Goal: Task Accomplishment & Management: Use online tool/utility

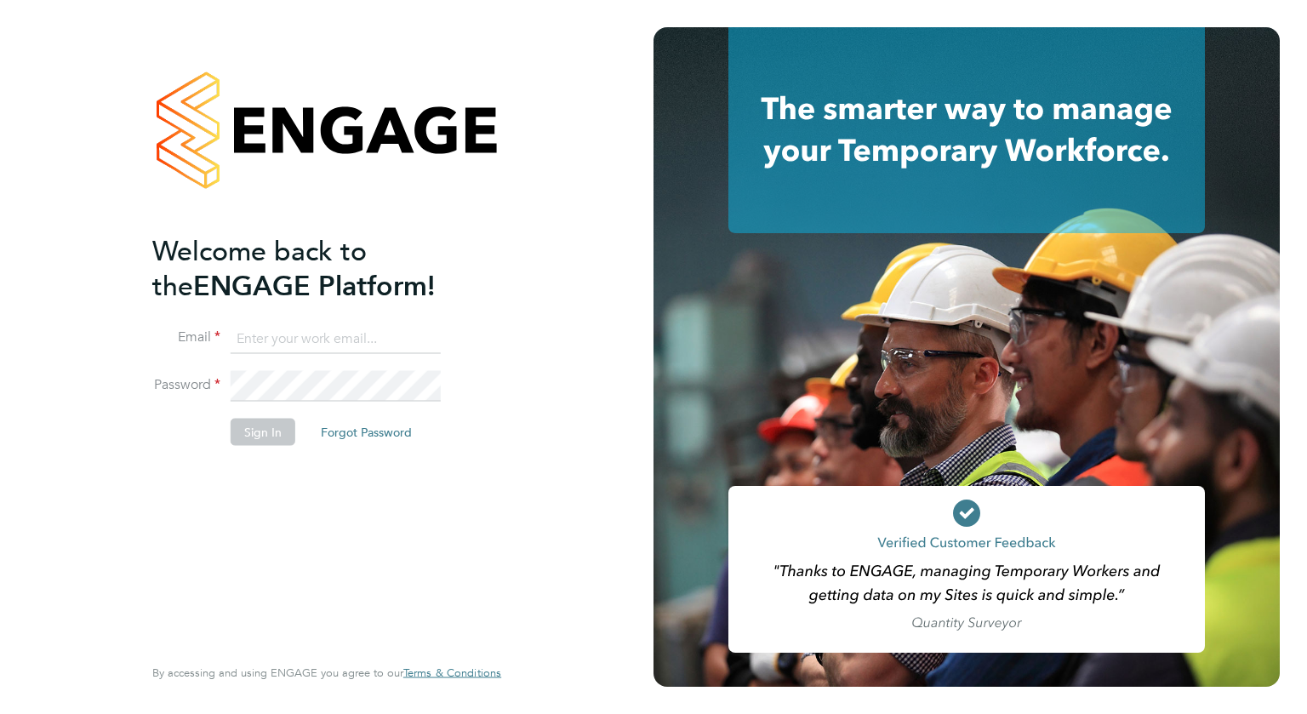
type input "tracy.omalley@uk.g4s.com"
click at [260, 436] on button "Sign In" at bounding box center [263, 431] width 65 height 27
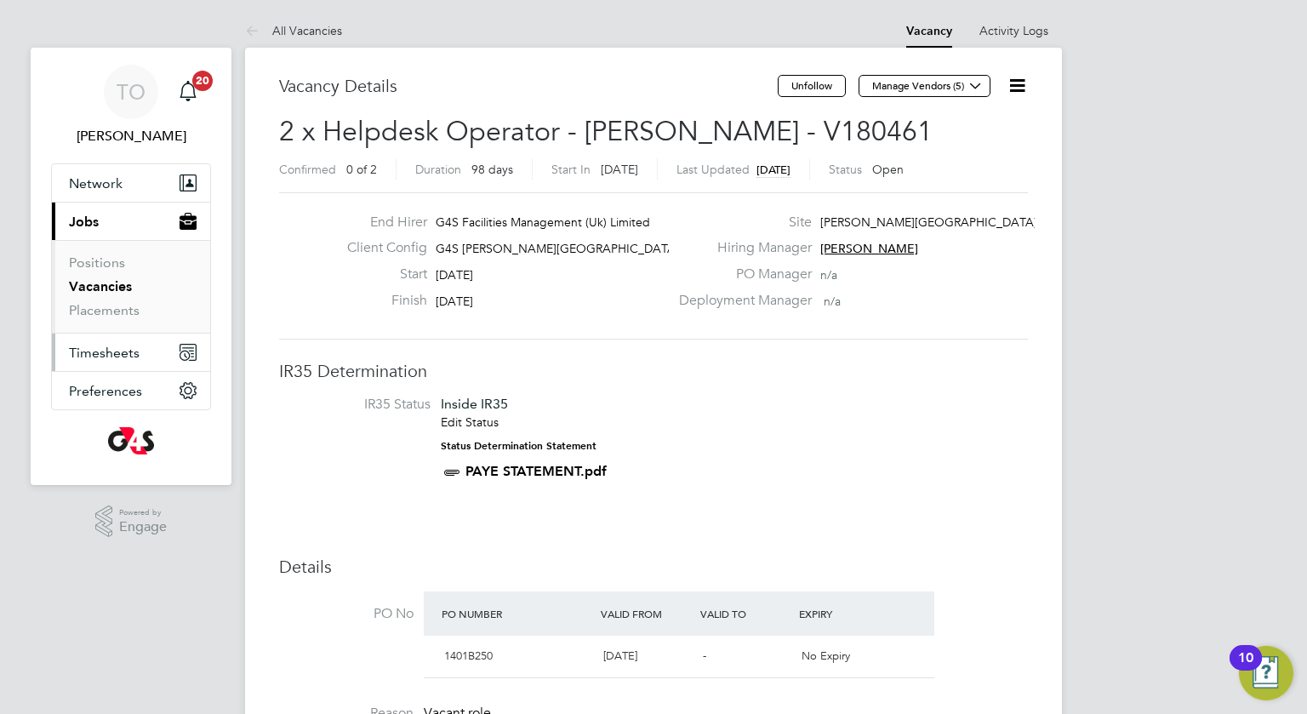
click at [111, 354] on span "Timesheets" at bounding box center [104, 353] width 71 height 16
click at [193, 91] on icon "Main navigation" at bounding box center [188, 89] width 16 height 17
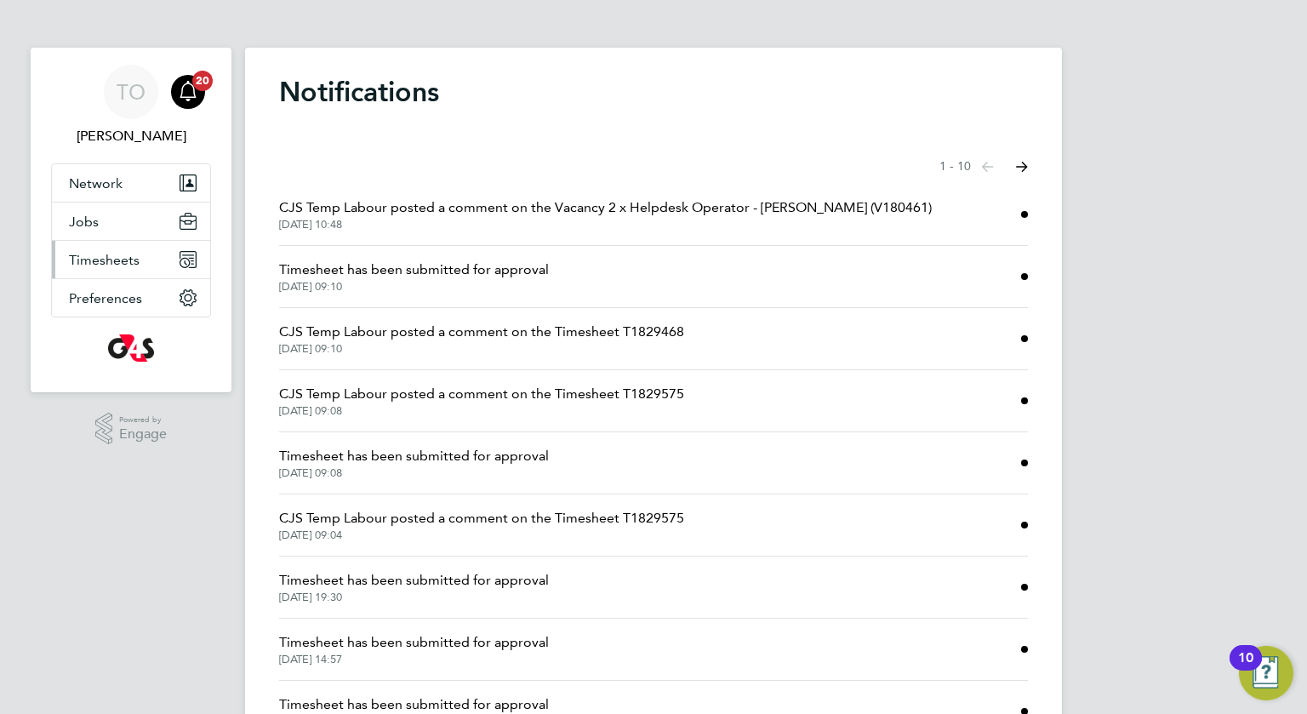
click at [94, 267] on button "Timesheets" at bounding box center [131, 259] width 158 height 37
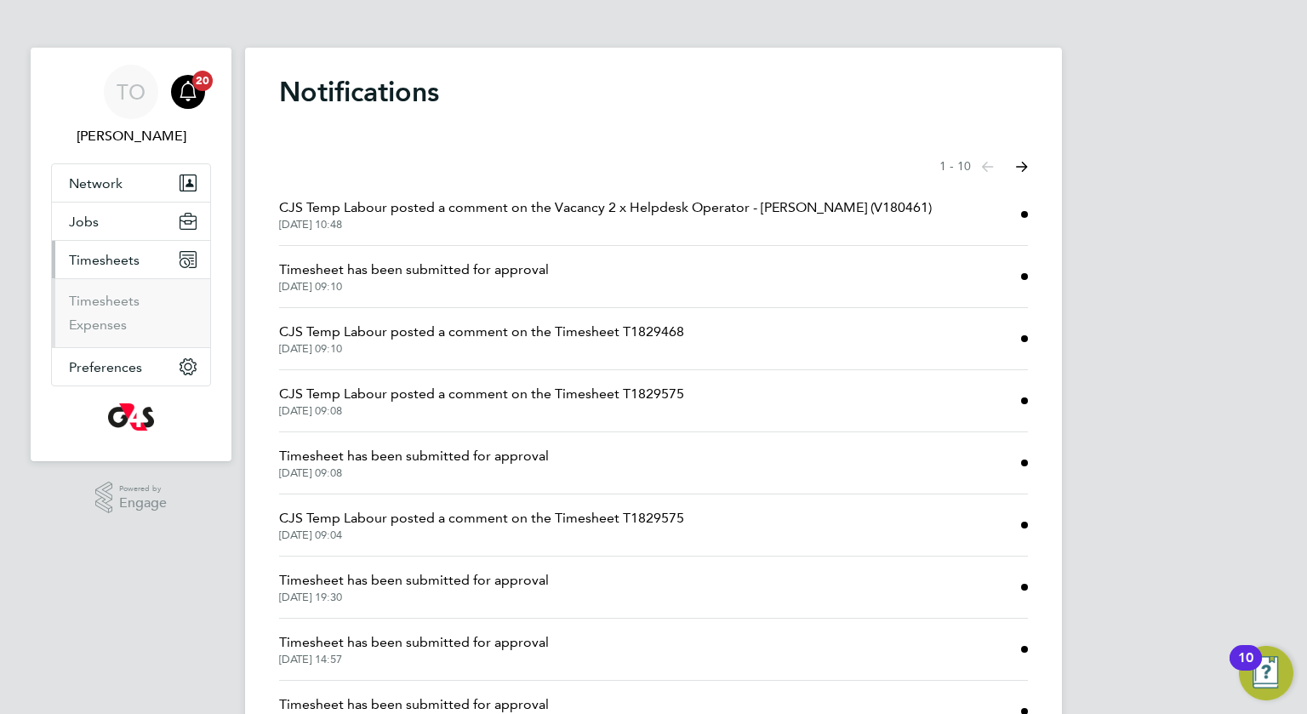
click at [95, 264] on span "Timesheets" at bounding box center [104, 260] width 71 height 16
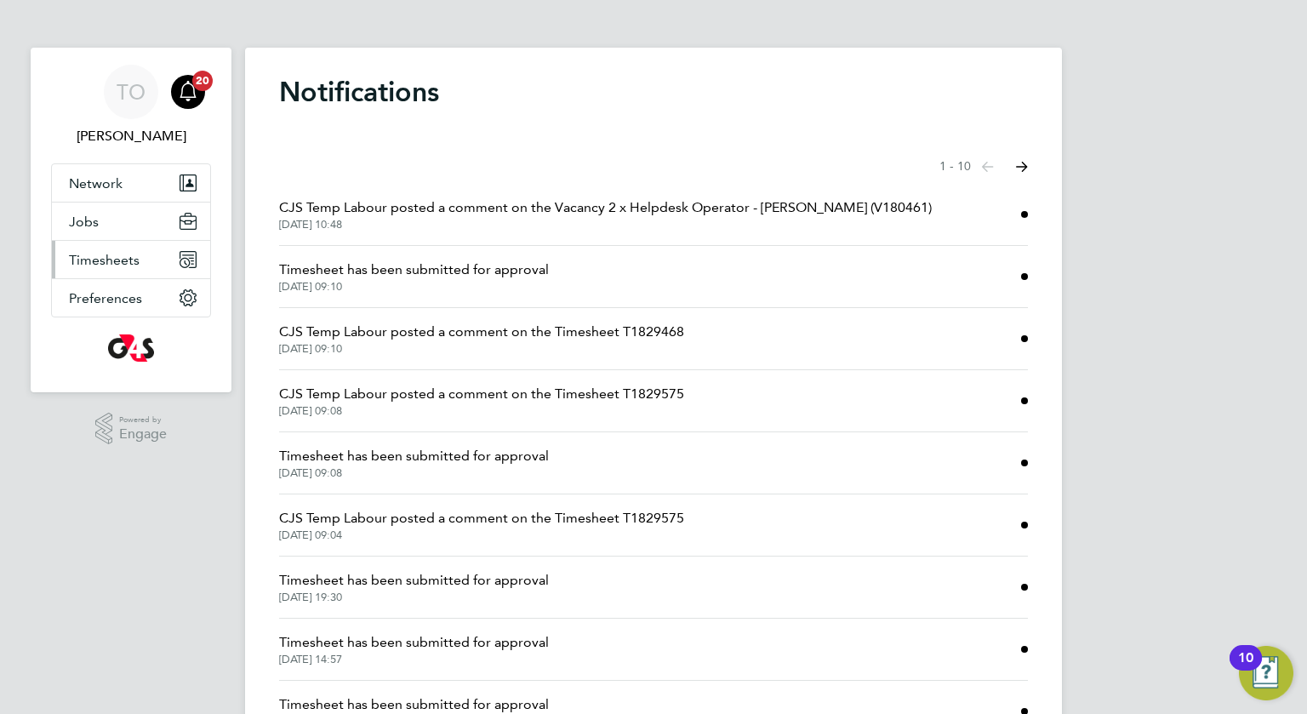
click at [95, 264] on span "Timesheets" at bounding box center [104, 260] width 71 height 16
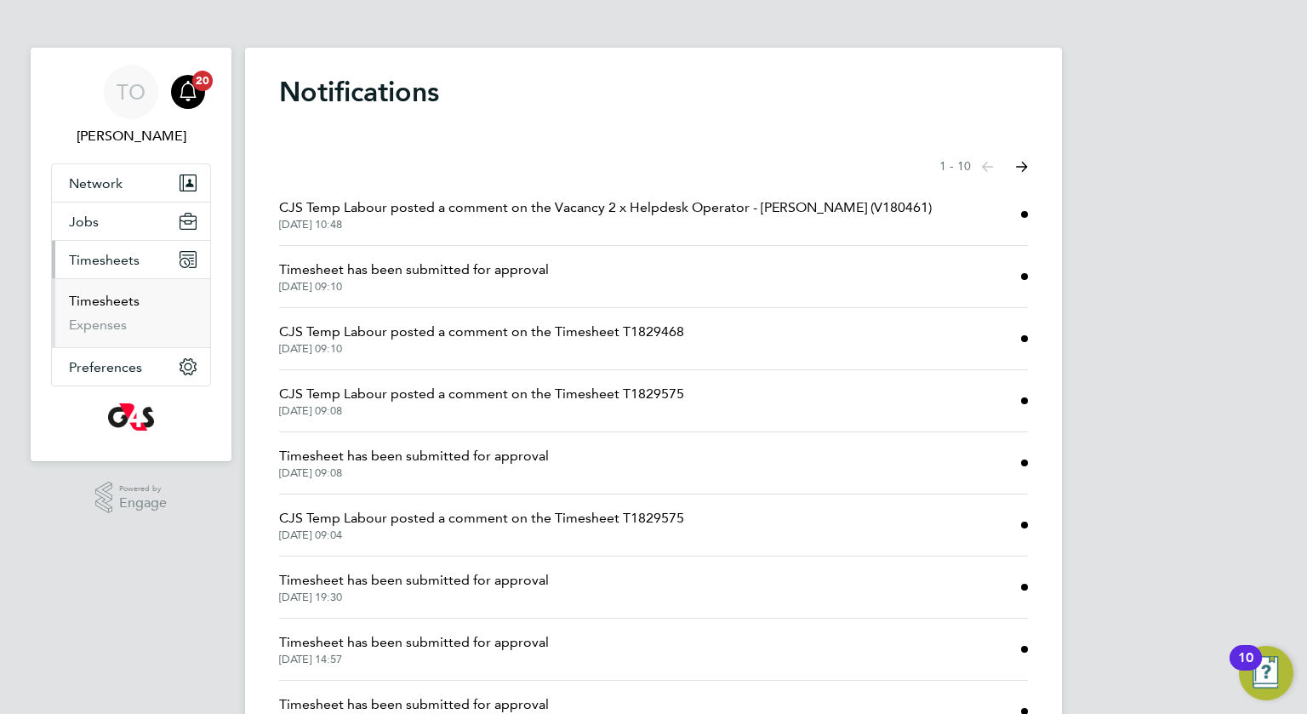
click at [110, 303] on link "Timesheets" at bounding box center [104, 301] width 71 height 16
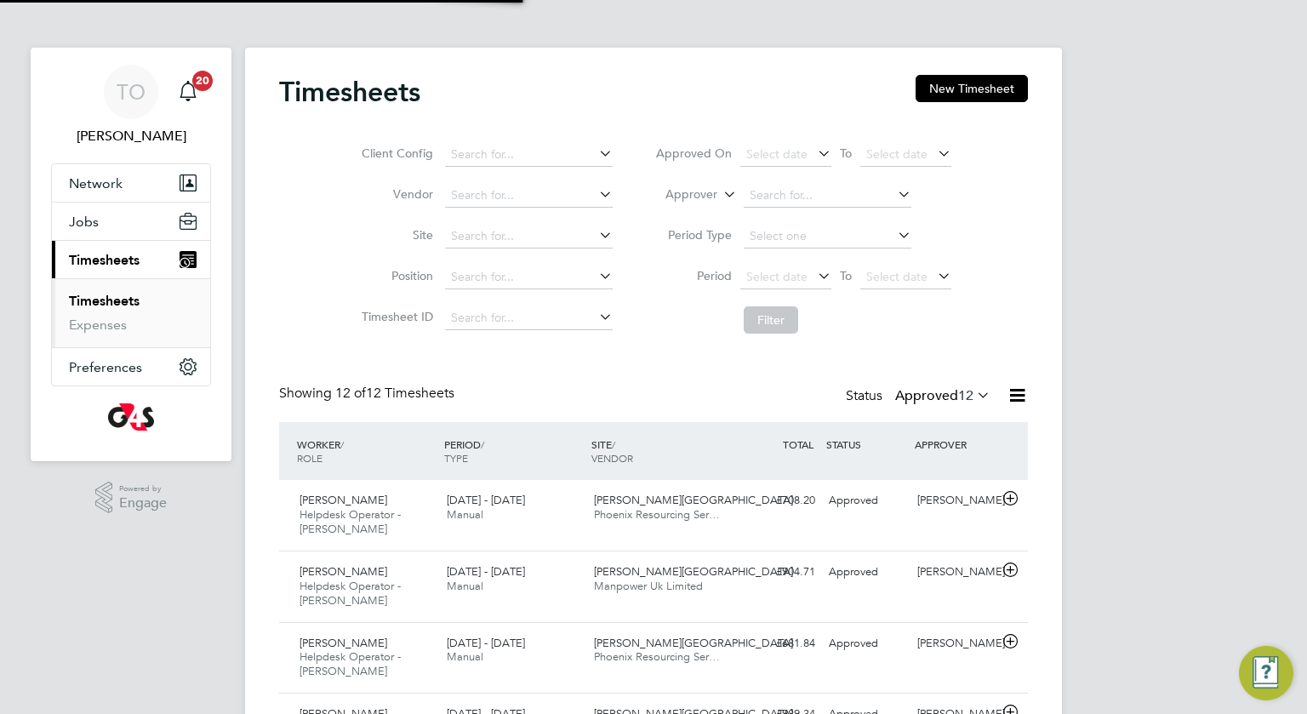
scroll to position [9, 9]
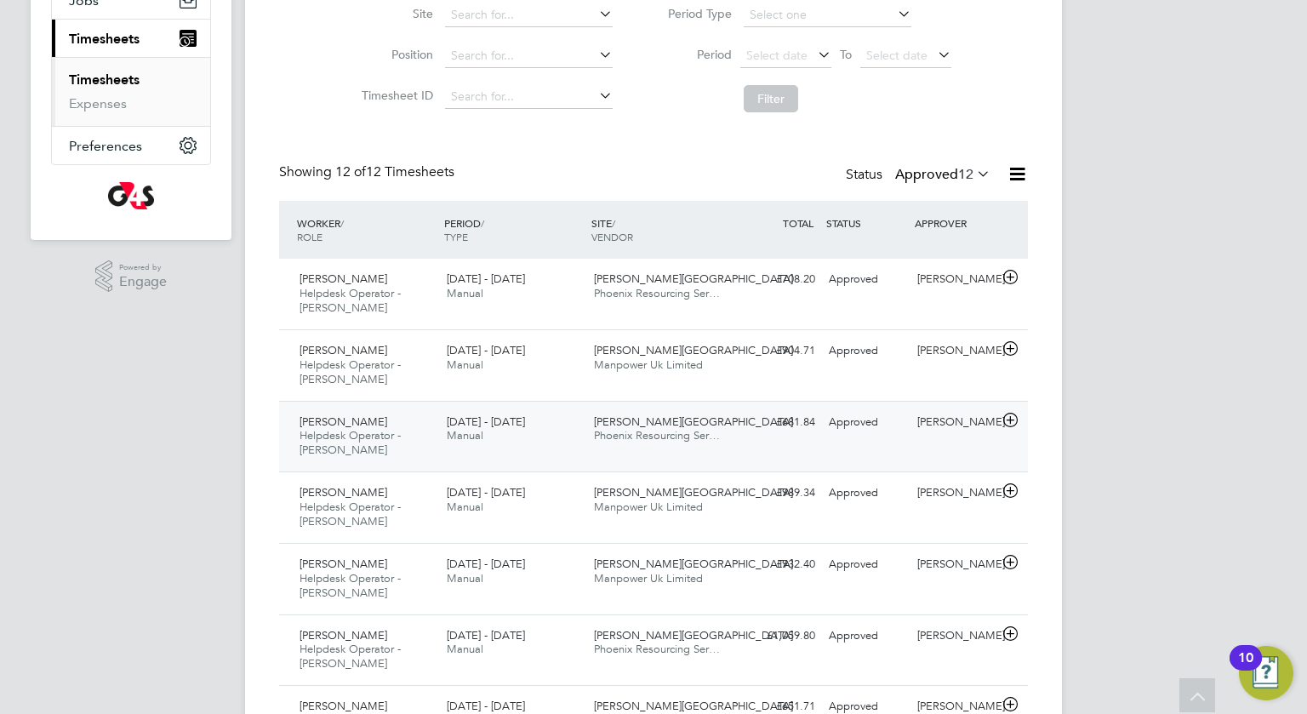
click at [659, 422] on span "Churchill Hospital" at bounding box center [693, 421] width 199 height 14
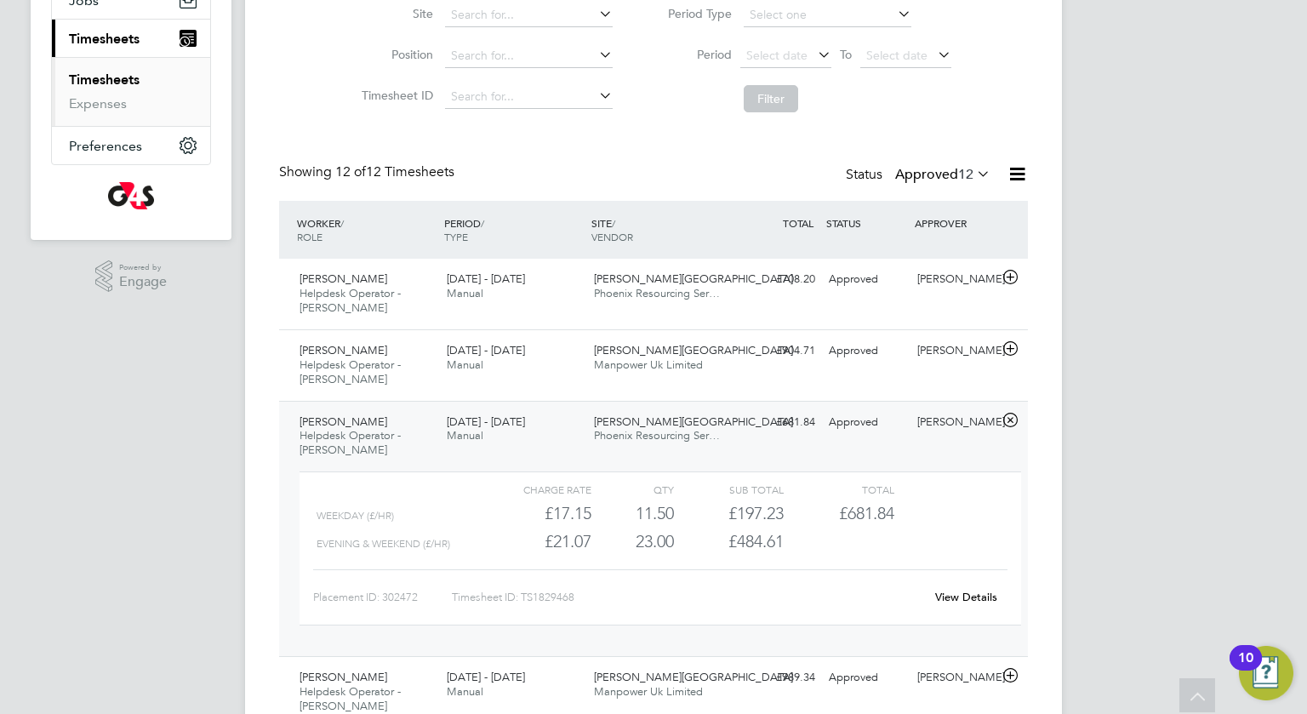
click at [968, 595] on link "View Details" at bounding box center [966, 597] width 62 height 14
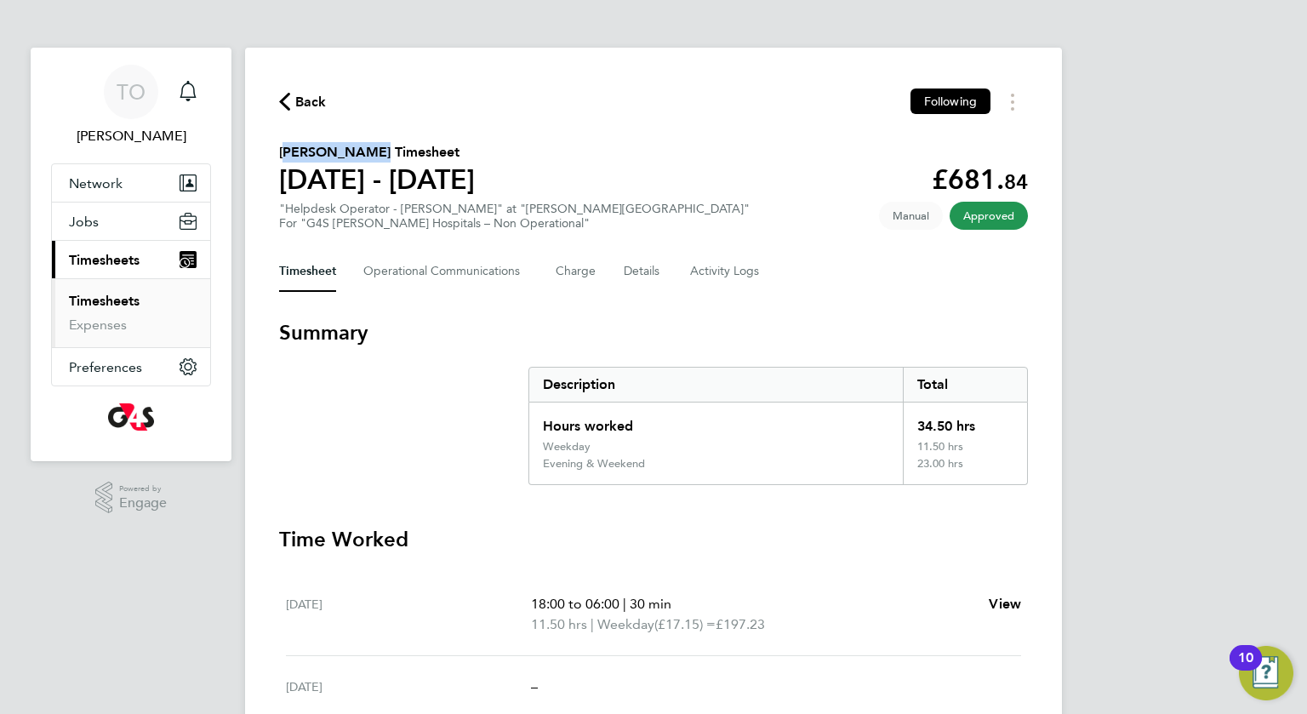
drag, startPoint x: 372, startPoint y: 156, endPoint x: 268, endPoint y: 151, distance: 104.0
click at [268, 151] on div "Back Following [PERSON_NAME] Timesheet [DATE] - [DATE] £681. 84 "Helpdesk Opera…" at bounding box center [653, 579] width 817 height 1063
copy h2 "[PERSON_NAME]"
